Goal: Contribute content

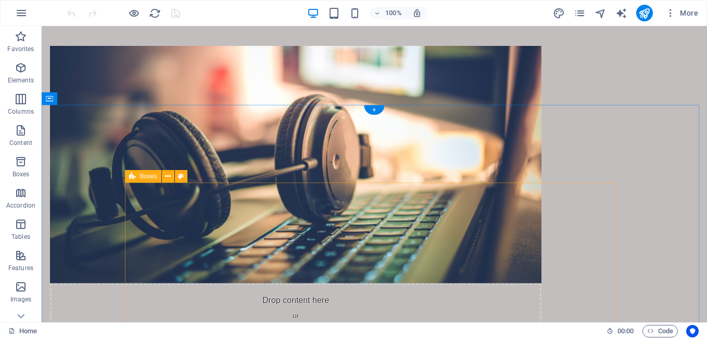
scroll to position [990, 0]
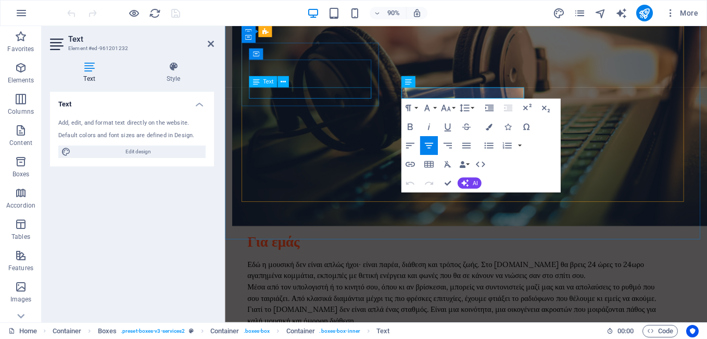
scroll to position [1018, 0]
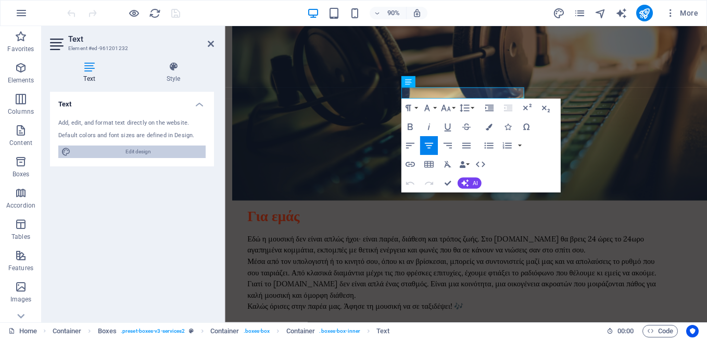
click at [119, 152] on span "Edit design" at bounding box center [138, 151] width 129 height 13
select select "px"
select select "200"
select select "px"
select select "rem"
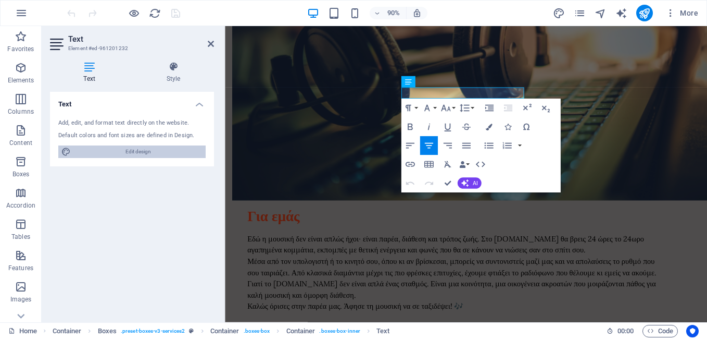
select select "700"
select select "px"
select select "rem"
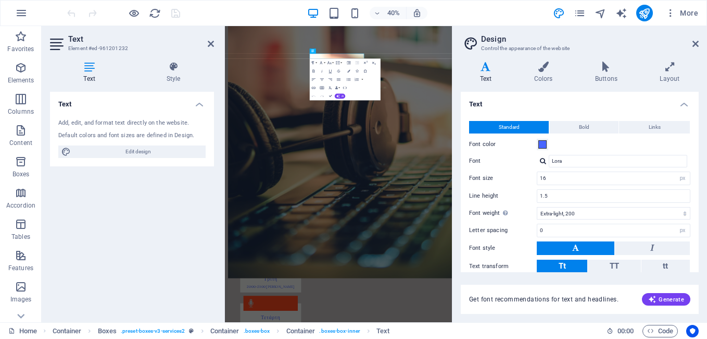
scroll to position [57, 0]
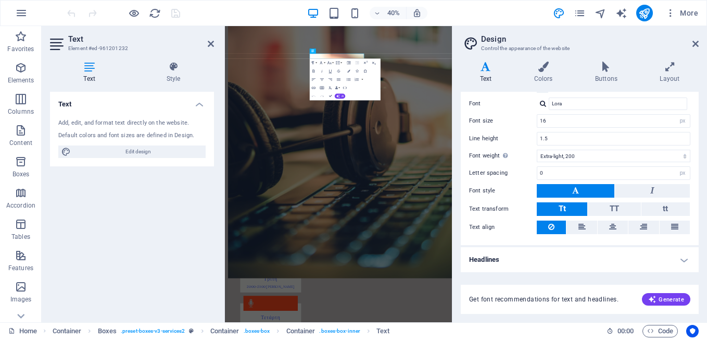
click at [506, 258] on h4 "Headlines" at bounding box center [580, 259] width 238 height 25
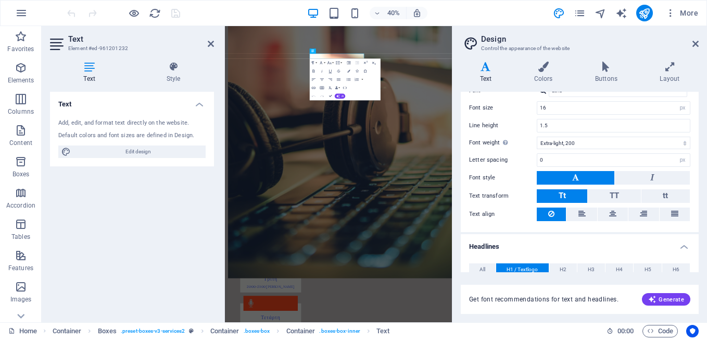
scroll to position [0, 0]
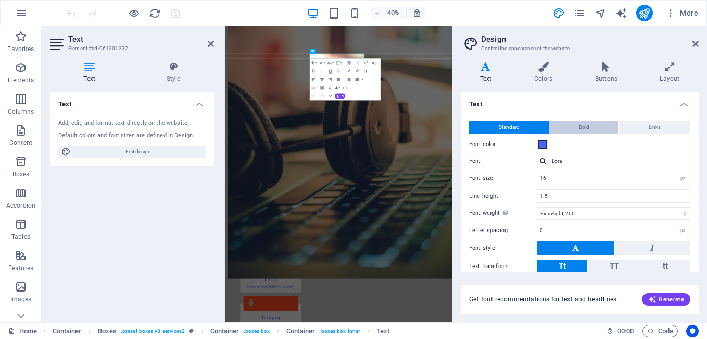
click at [572, 127] on button "Bold" at bounding box center [584, 127] width 69 height 13
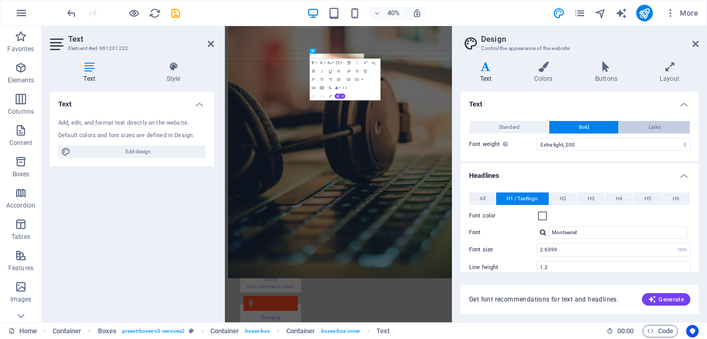
click at [642, 127] on button "Links" at bounding box center [654, 127] width 71 height 13
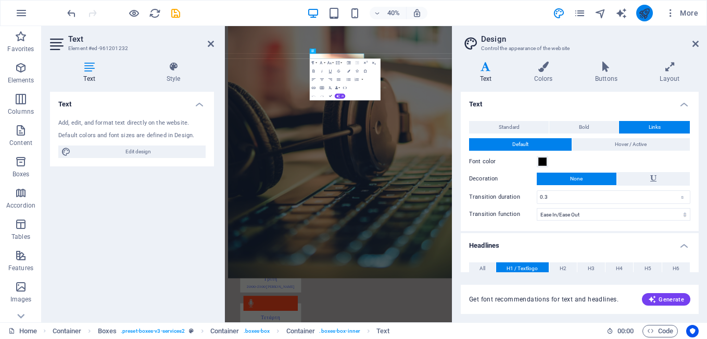
click at [645, 11] on icon "publish" at bounding box center [645, 13] width 12 height 12
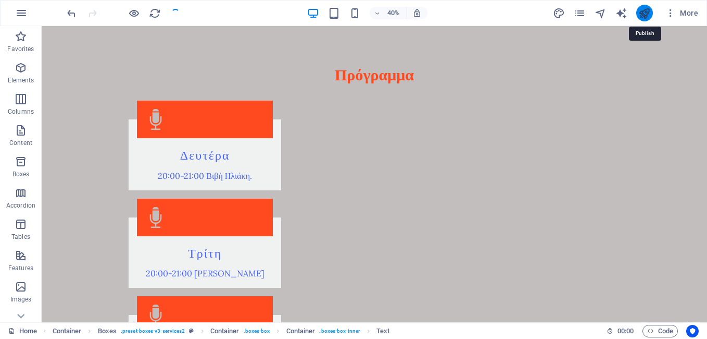
checkbox input "false"
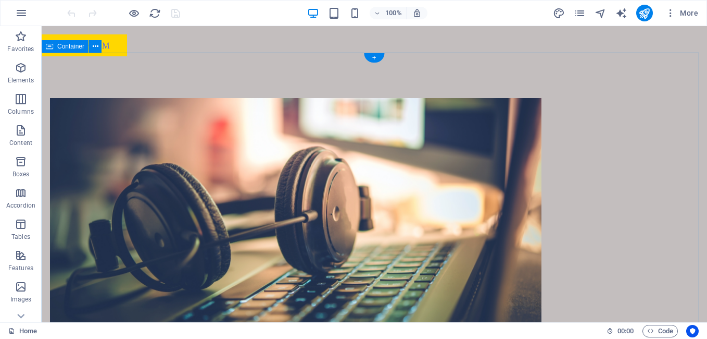
scroll to position [886, 0]
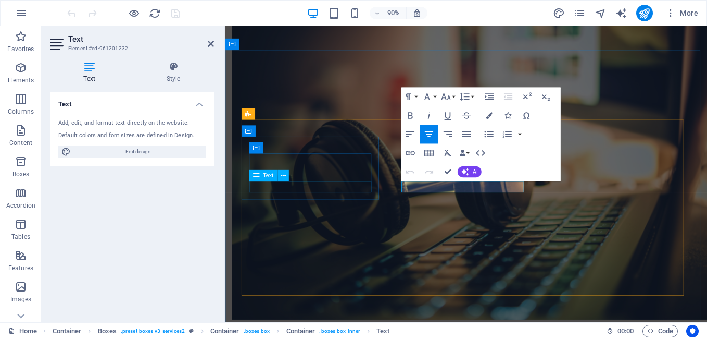
scroll to position [914, 0]
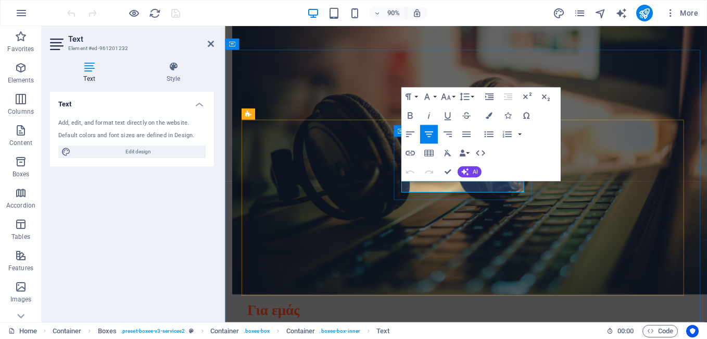
click at [617, 43] on div "Drop content here or Add elements Paste clipboard Για εμάς Εδώ η μουσική δεν εί…" at bounding box center [493, 230] width 536 height 552
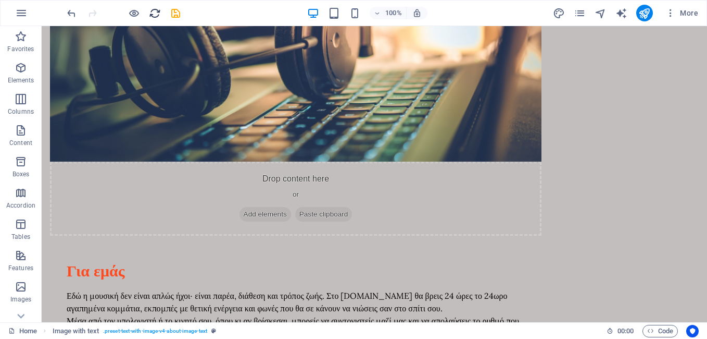
scroll to position [917, 0]
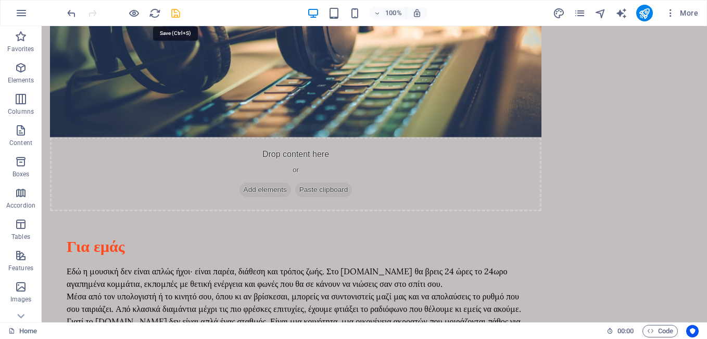
click at [173, 13] on icon "save" at bounding box center [176, 13] width 12 height 12
checkbox input "false"
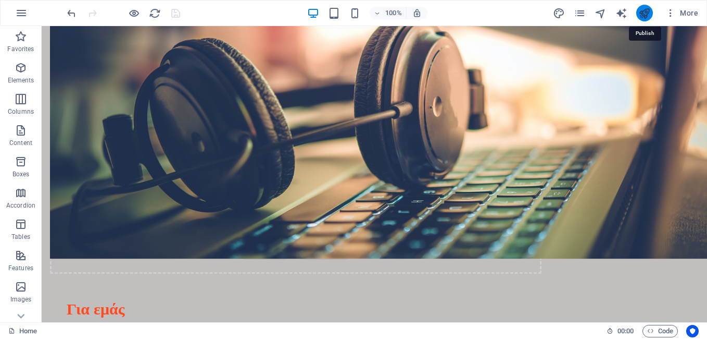
click at [643, 11] on icon "publish" at bounding box center [645, 13] width 12 height 12
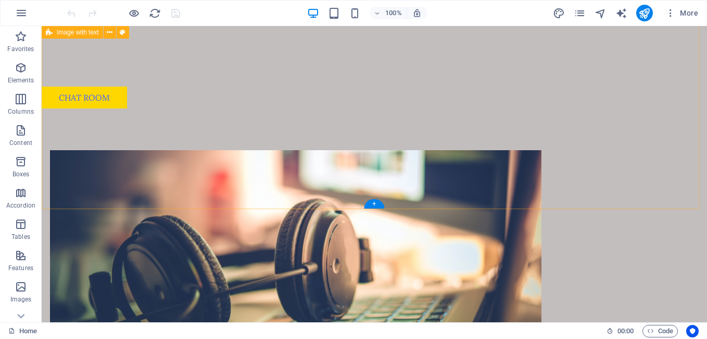
scroll to position [938, 0]
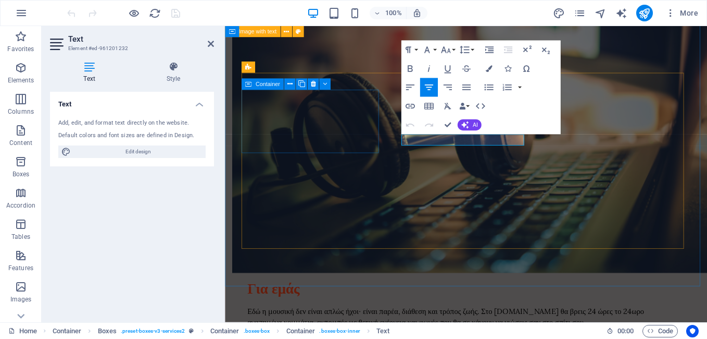
scroll to position [966, 0]
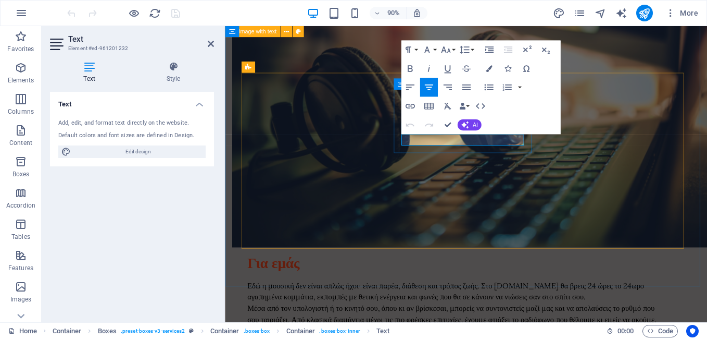
click at [209, 13] on div "90% More" at bounding box center [384, 13] width 638 height 17
click at [648, 14] on icon "publish" at bounding box center [645, 13] width 12 height 12
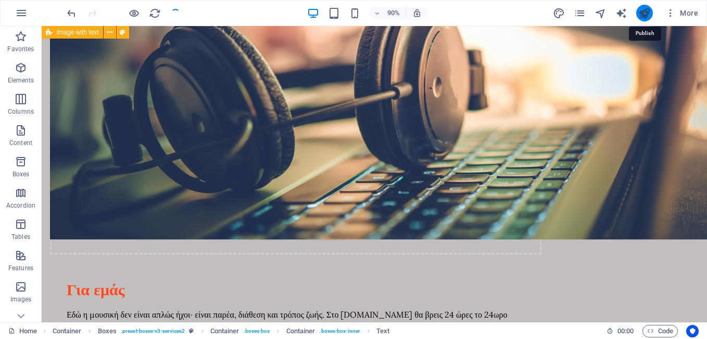
checkbox input "false"
